Goal: Information Seeking & Learning: Understand process/instructions

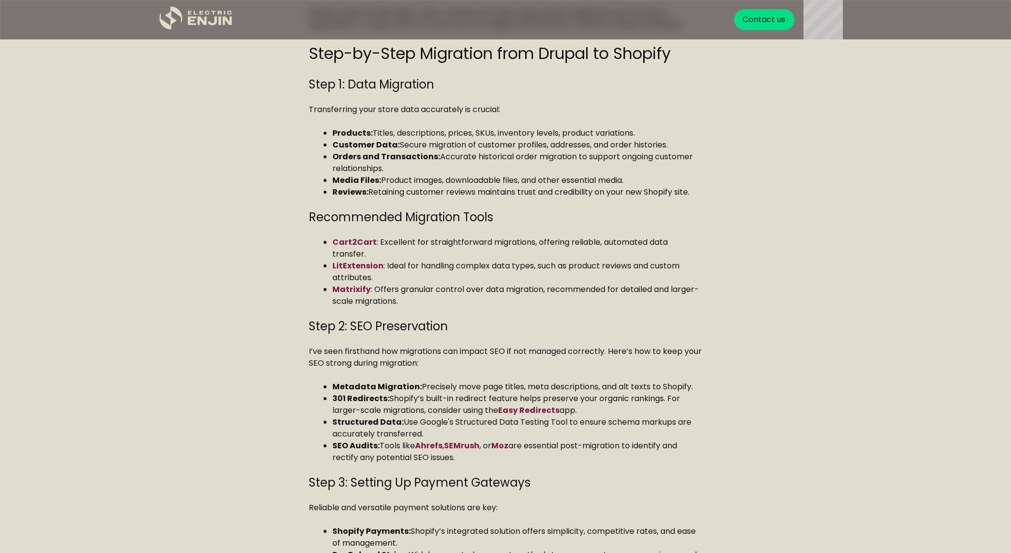
scroll to position [1010, 0]
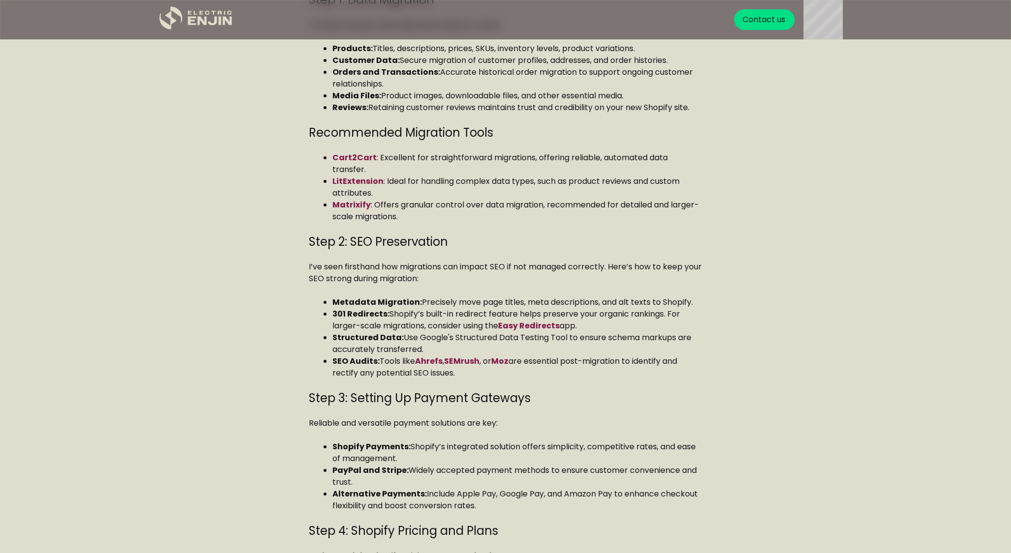
click at [280, 285] on div "Drupal to Shopify Migration Guide | Step-by-Step (2025) Migrating your online s…" at bounding box center [505, 307] width 708 height 1628
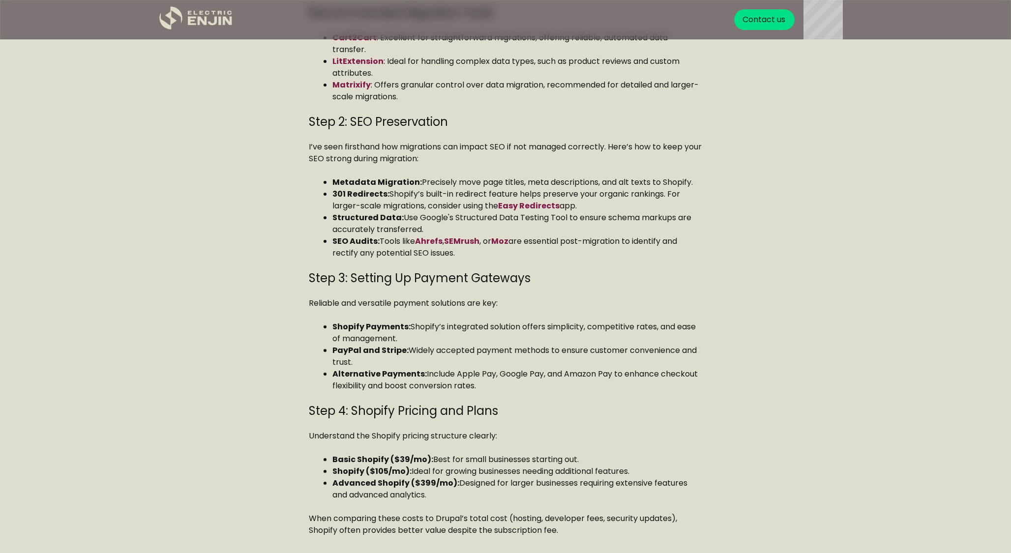
scroll to position [1118, 0]
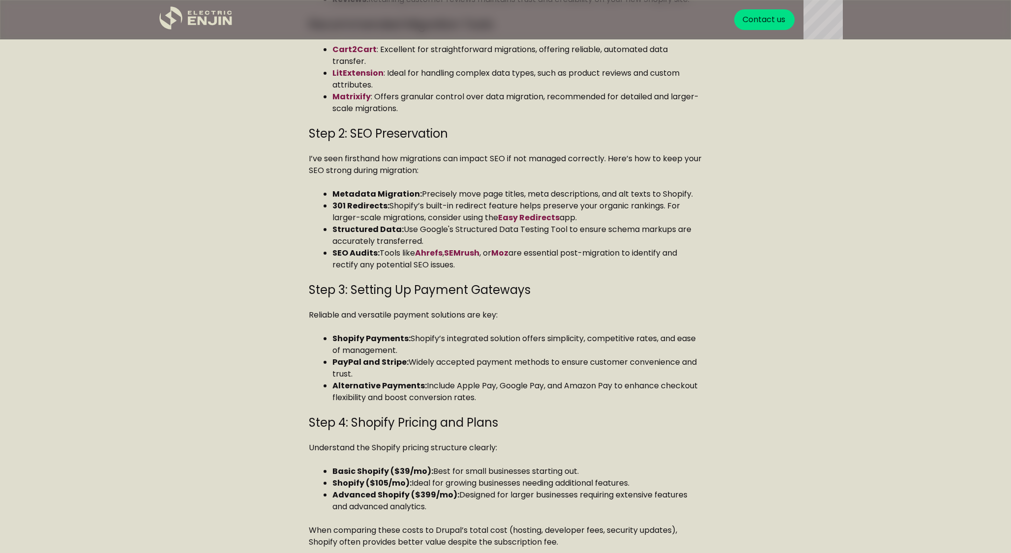
click at [457, 224] on li "Structured Data: Use Google's Structured Data Testing Tool to ensure schema mar…" at bounding box center [517, 236] width 370 height 24
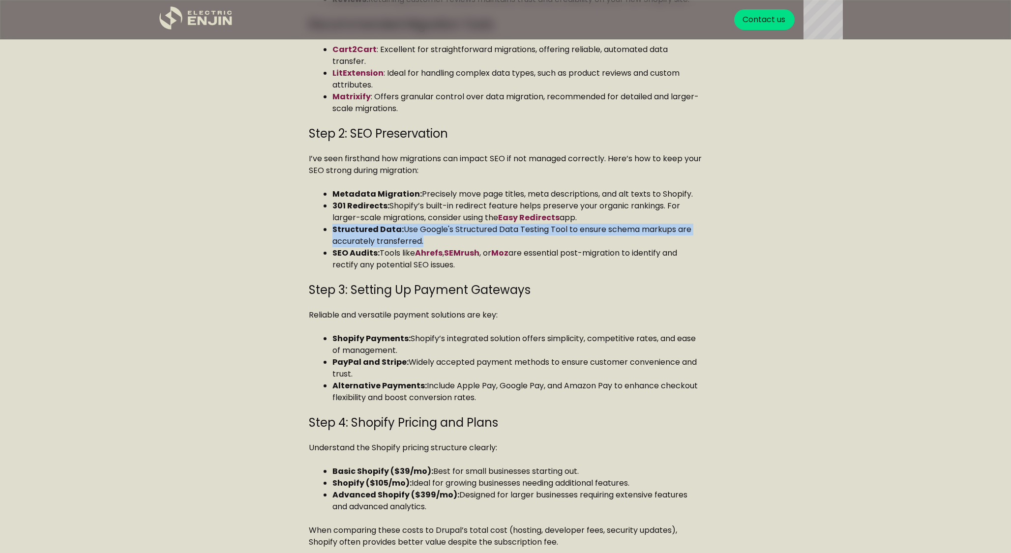
click at [457, 224] on li "Structured Data: Use Google's Structured Data Testing Tool to ensure schema mar…" at bounding box center [517, 236] width 370 height 24
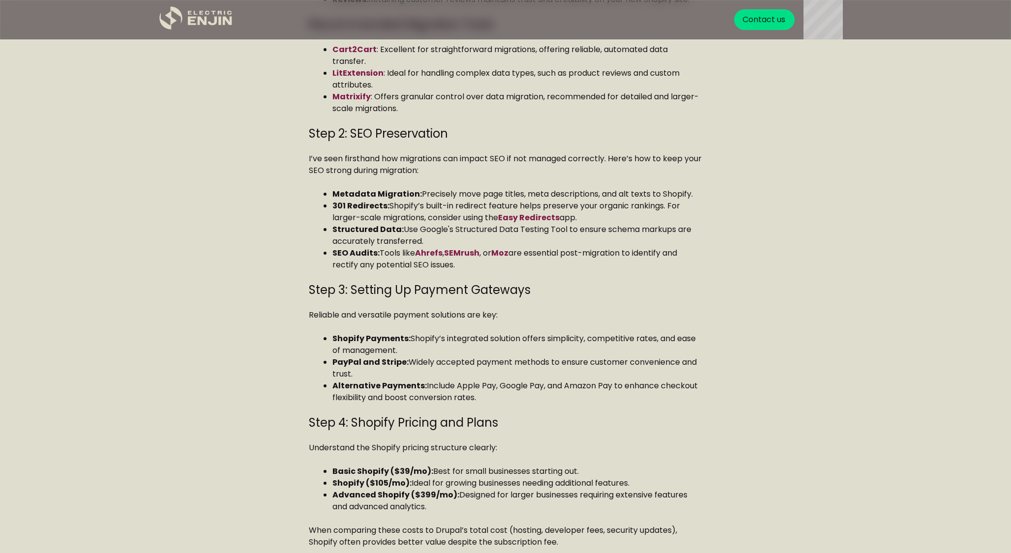
click at [267, 266] on div "Drupal to Shopify Migration Guide | Step-by-Step (2025) Migrating your online s…" at bounding box center [505, 199] width 708 height 1628
click at [315, 222] on ul "Metadata Migration: Precisely move page titles, meta descriptions, and alt text…" at bounding box center [505, 229] width 393 height 83
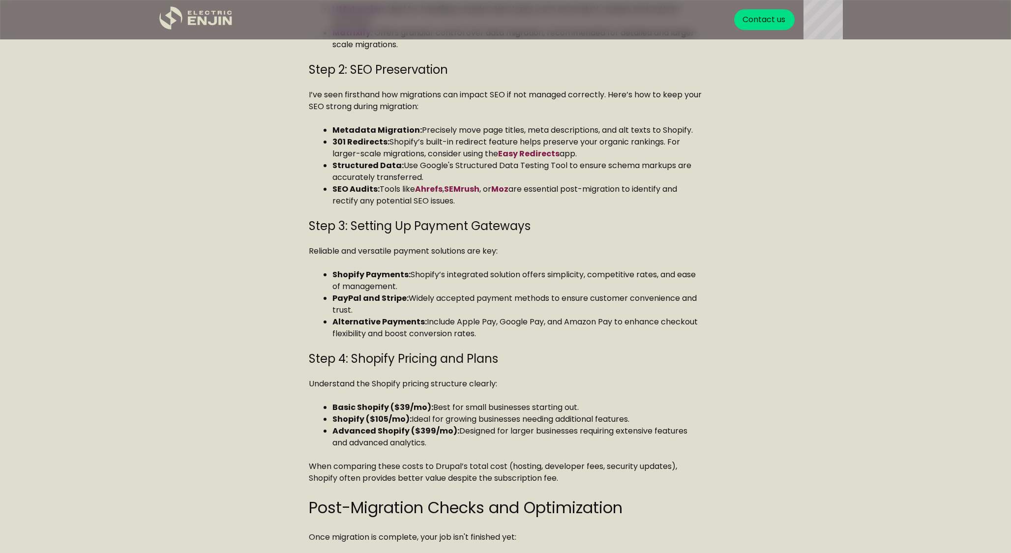
scroll to position [1189, 0]
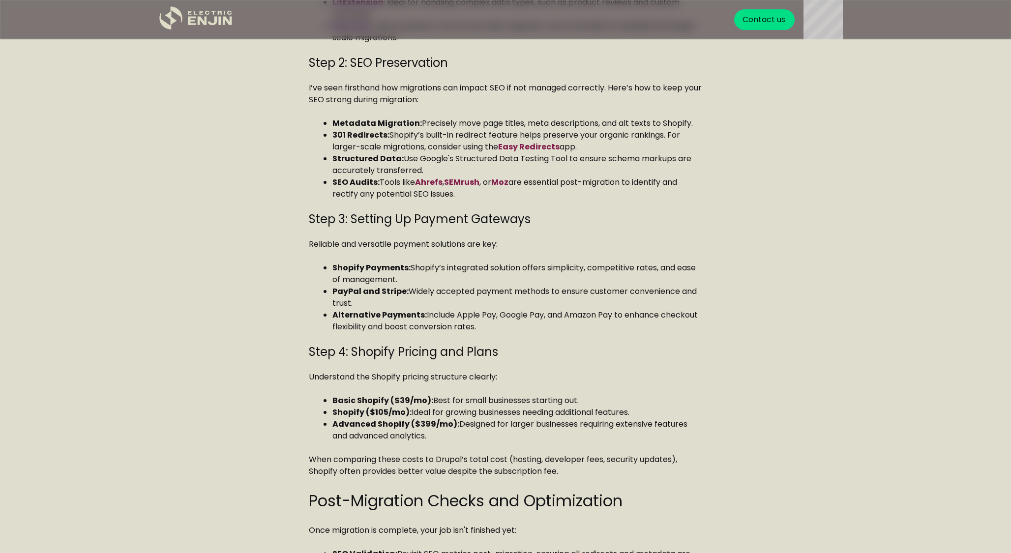
click at [346, 262] on strong "Shopify Payments:" at bounding box center [371, 267] width 78 height 11
click at [288, 267] on div "Drupal to Shopify Migration Guide | Step-by-Step (2025) Migrating your online s…" at bounding box center [505, 128] width 708 height 1628
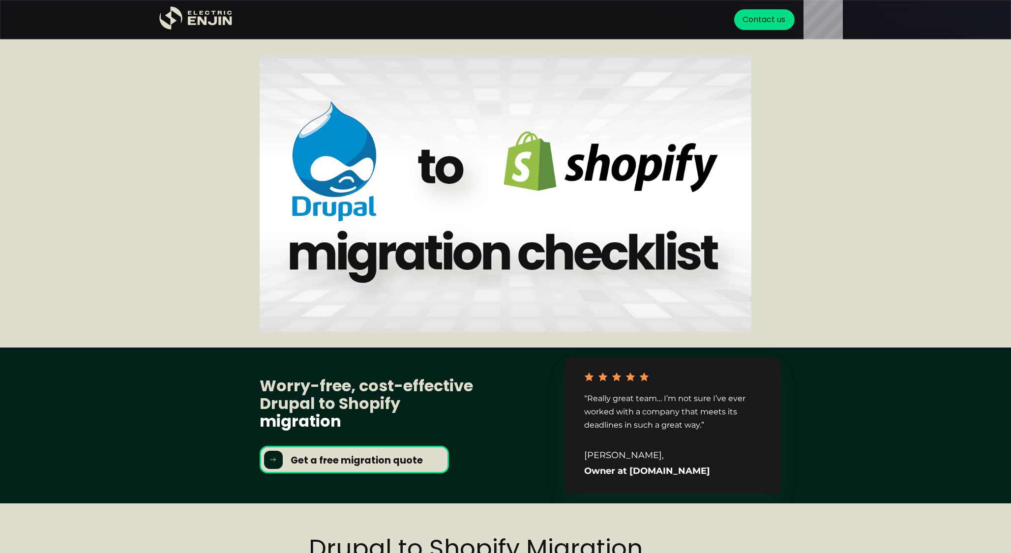
scroll to position [0, 0]
